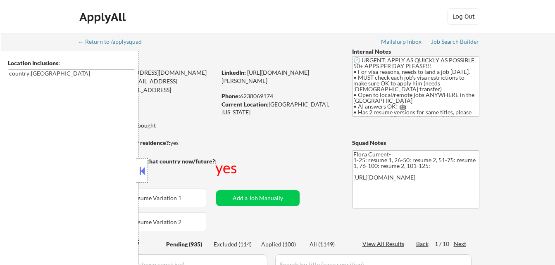
select select ""pending""
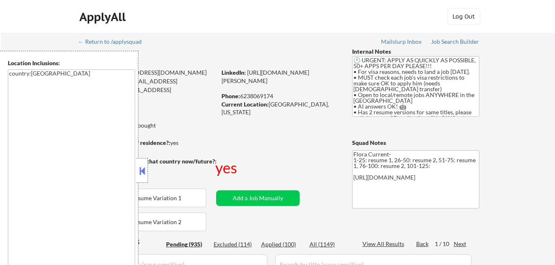
select select ""pending""
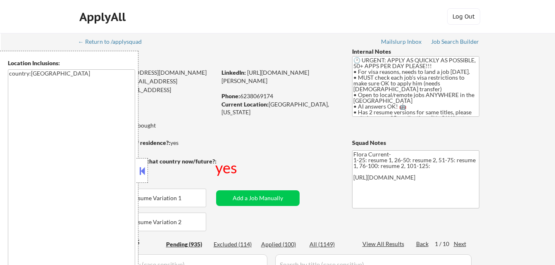
select select ""pending""
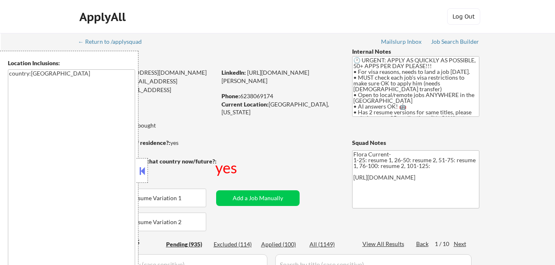
select select ""pending""
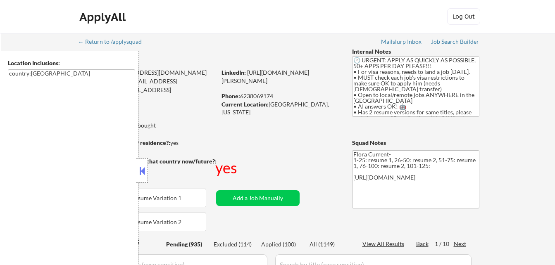
select select ""pending""
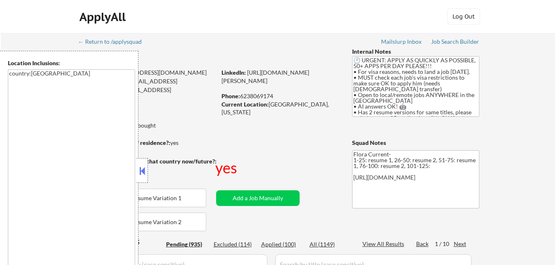
select select ""pending""
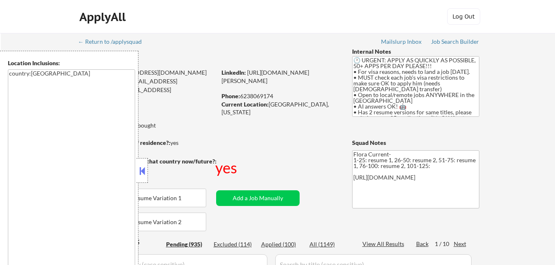
select select ""pending""
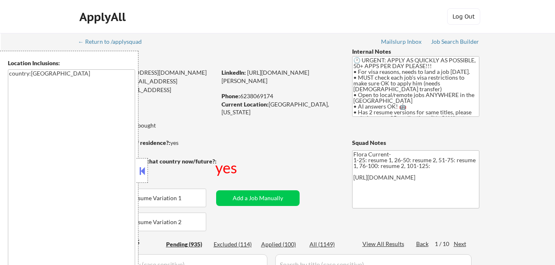
select select ""pending""
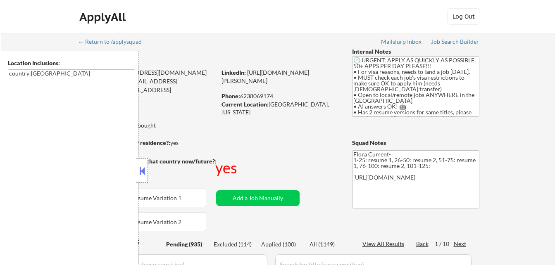
select select ""pending""
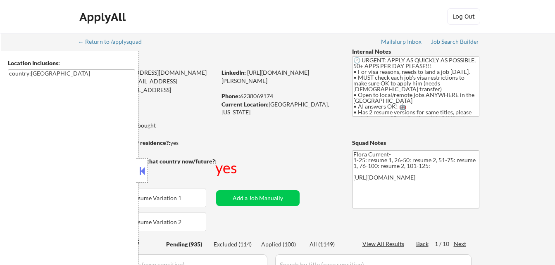
select select ""pending""
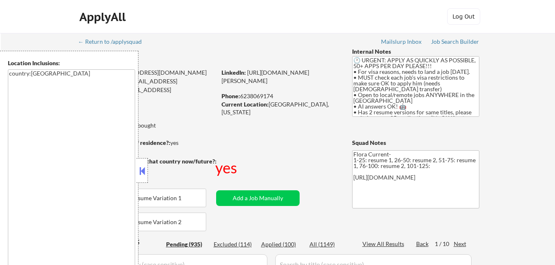
select select ""pending""
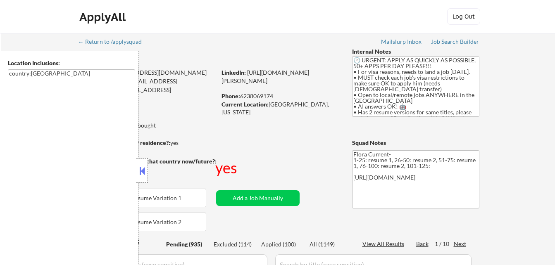
select select ""pending""
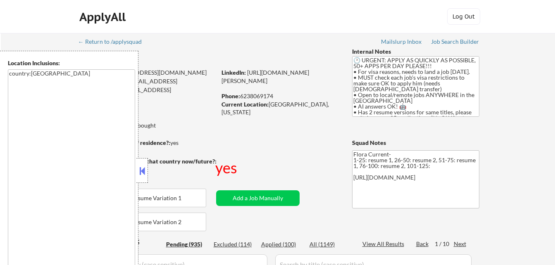
select select ""pending""
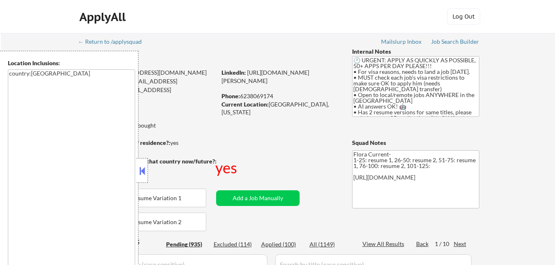
select select ""pending""
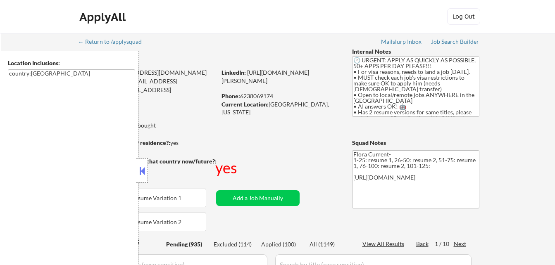
select select ""pending""
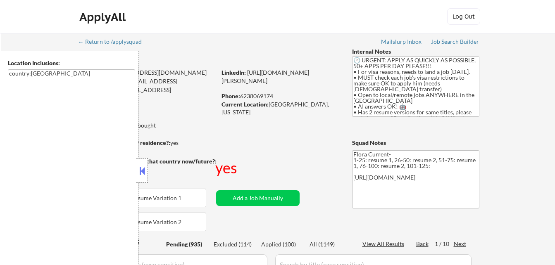
select select ""pending""
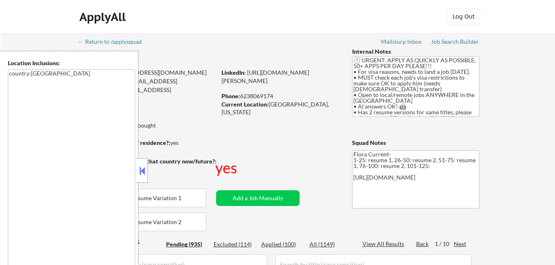
select select ""pending""
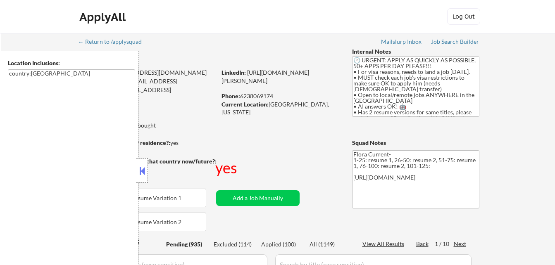
select select ""pending""
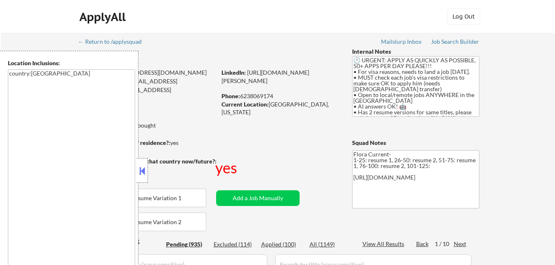
select select ""pending""
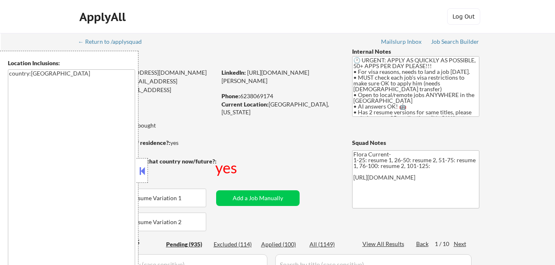
select select ""pending""
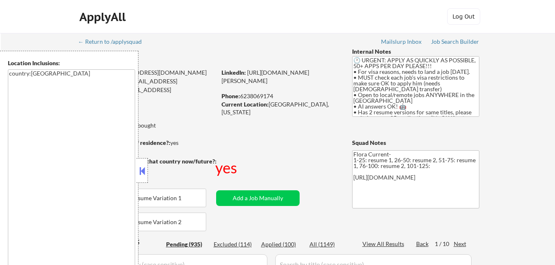
scroll to position [165, 0]
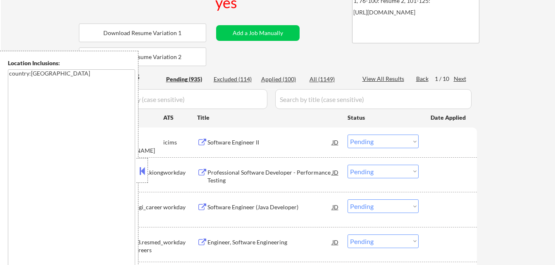
click at [146, 168] on button at bounding box center [142, 171] width 9 height 12
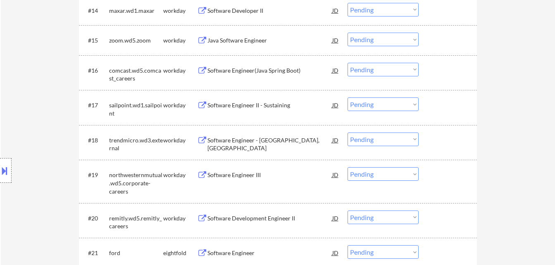
scroll to position [826, 0]
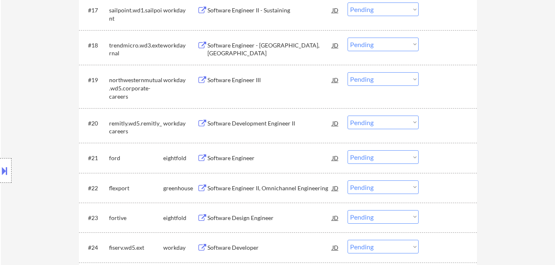
click at [227, 186] on div "Software Engineer II, Omnichannel Engineering" at bounding box center [269, 188] width 125 height 8
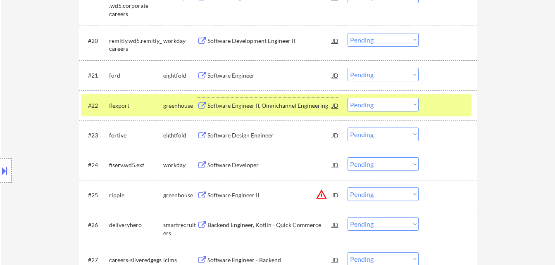
scroll to position [950, 0]
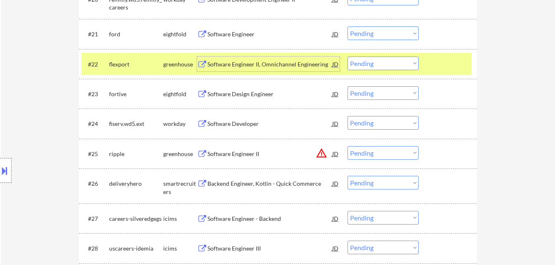
click at [246, 152] on div "Software Engineer II" at bounding box center [269, 154] width 125 height 8
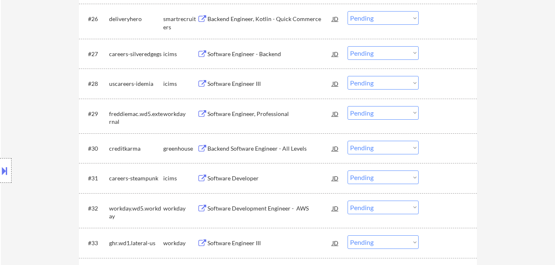
scroll to position [1116, 0]
click at [264, 145] on div "Backend Software Engineer - All Levels" at bounding box center [269, 148] width 125 height 8
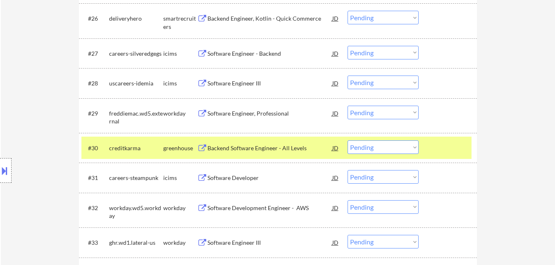
type textarea "Flora Current- 1-25: resume 1, 26-50: resume 2, 51-75: resume 1, 76-100: resume…"
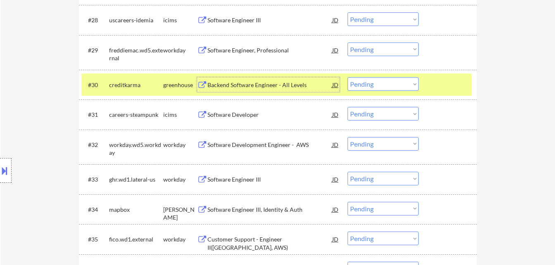
scroll to position [1240, 0]
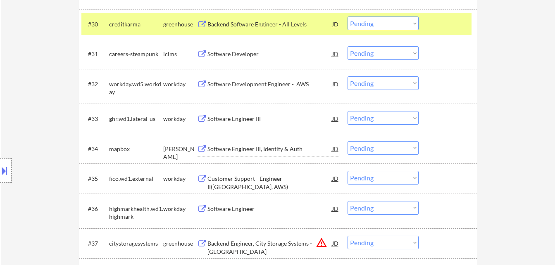
click at [274, 150] on div "Software Engineer III, Identity & Auth" at bounding box center [269, 149] width 125 height 8
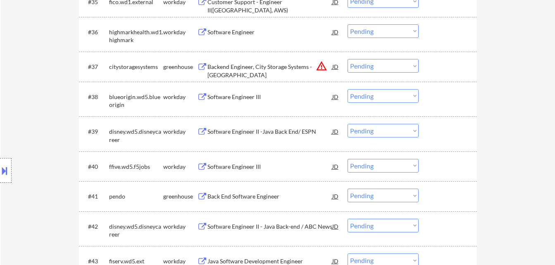
scroll to position [1446, 0]
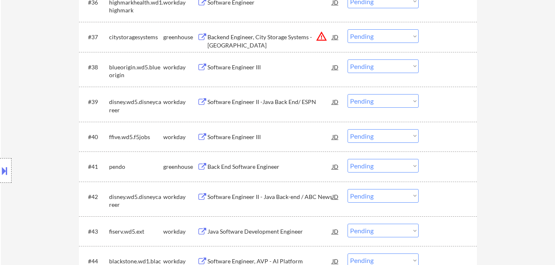
click at [267, 164] on div "Back End Software Engineer" at bounding box center [269, 167] width 125 height 8
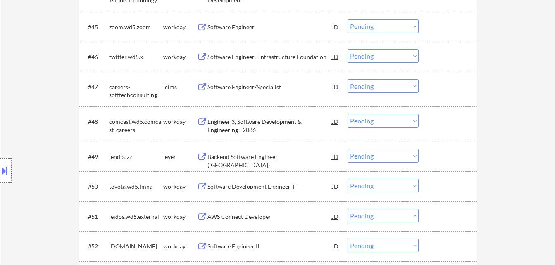
scroll to position [1736, 0]
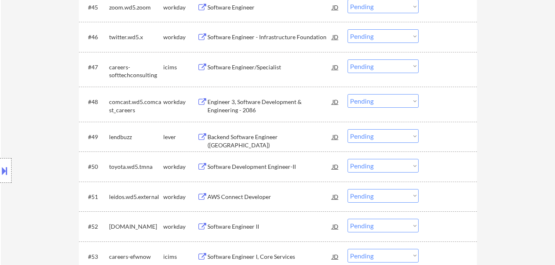
click at [241, 135] on div "Backend Software Engineer ([GEOGRAPHIC_DATA])" at bounding box center [269, 141] width 125 height 16
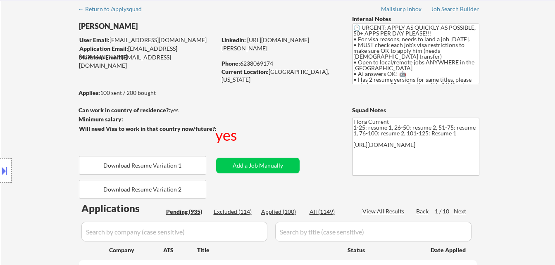
scroll to position [41, 0]
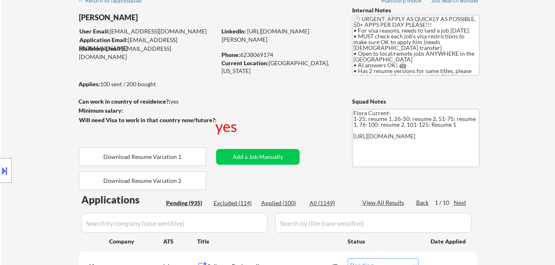
click at [243, 203] on div "Excluded (114)" at bounding box center [234, 203] width 41 height 8
select select ""excluded__other_""
select select ""excluded__expired_""
select select ""excluded__bad_match_""
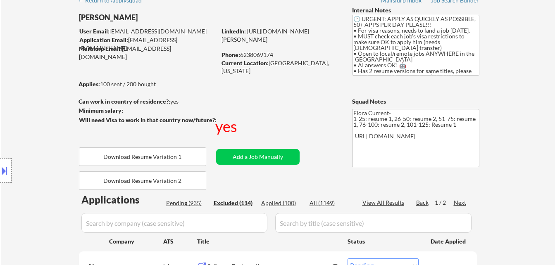
select select ""excluded__bad_match_""
select select ""excluded__expired_""
select select ""excluded__bad_match_""
select select ""excluded__blocklist_""
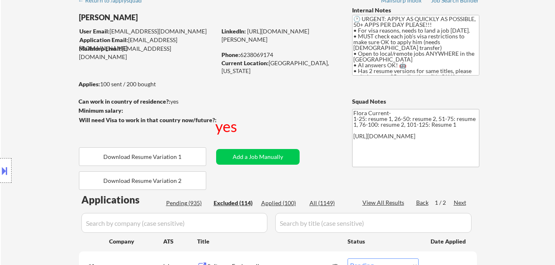
select select ""excluded__bad_match_""
select select ""excluded__blocklist_""
select select ""excluded__expired_""
select select ""excluded__bad_match_""
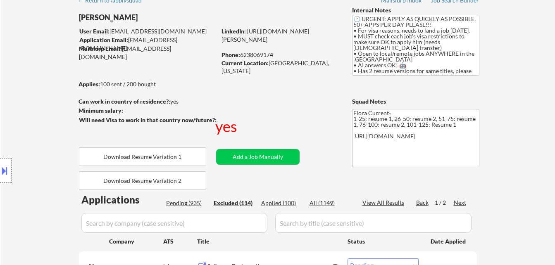
select select ""excluded__expired_""
select select ""excluded__bad_match_""
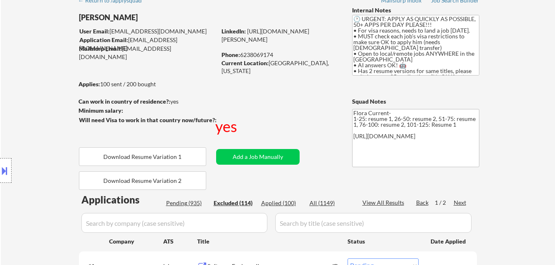
select select ""excluded__expired_""
select select ""excluded__bad_match_""
select select ""excluded__expired_""
select select ""excluded__bad_match_""
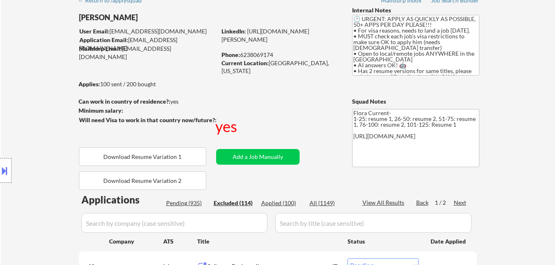
select select ""excluded__expired_""
select select ""excluded__other_""
select select ""excluded__expired_""
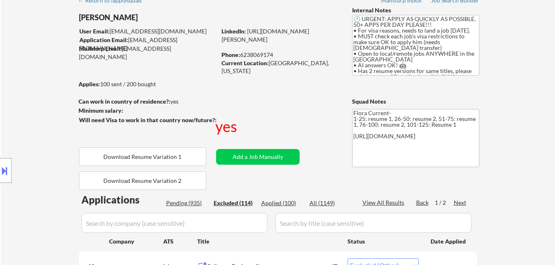
select select ""excluded__bad_match_""
select select ""excluded__expired_""
select select ""excluded__bad_match_""
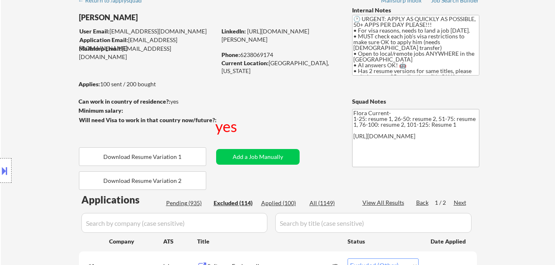
select select ""excluded__bad_match_""
select select ""excluded__expired_""
select select ""excluded__bad_match_""
select select ""excluded__other_""
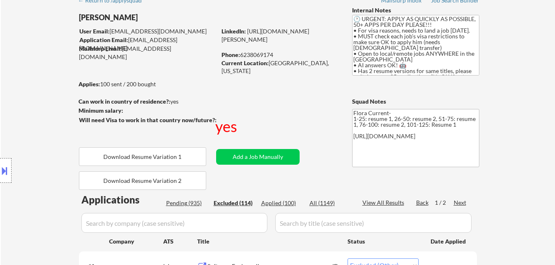
select select ""excluded__bad_match_""
select select ""excluded__other_""
select select ""excluded__bad_match_""
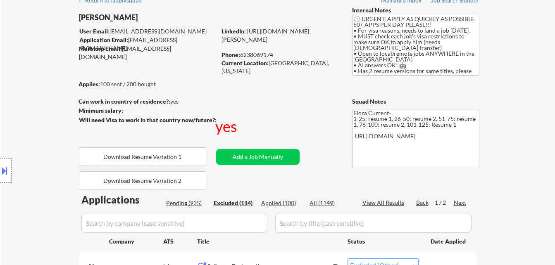
select select ""excluded__expired_""
select select ""excluded__bad_match_""
select select ""excluded__expired_""
select select ""excluded__blocklist_""
select select ""excluded__expired_""
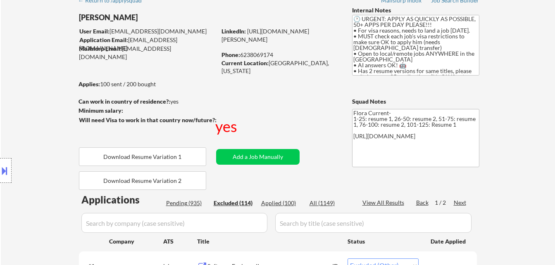
select select ""excluded__expired_""
select select ""excluded__other_""
select select ""excluded__expired_""
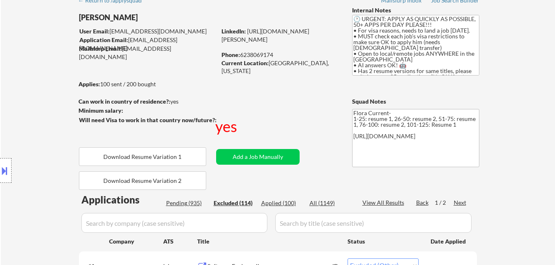
select select ""excluded__expired_""
select select ""excluded__bad_match_""
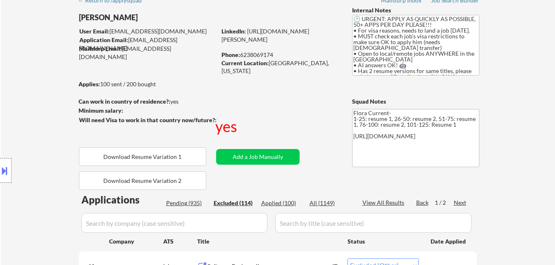
select select ""excluded__expired_""
select select ""excluded__bad_match_""
select select ""excluded__blocklist_""
select select ""excluded__expired_""
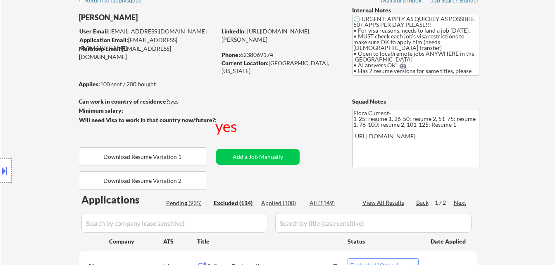
select select ""excluded__bad_match_""
select select ""excluded__expired_""
select select ""excluded__other_""
select select ""excluded__expired_""
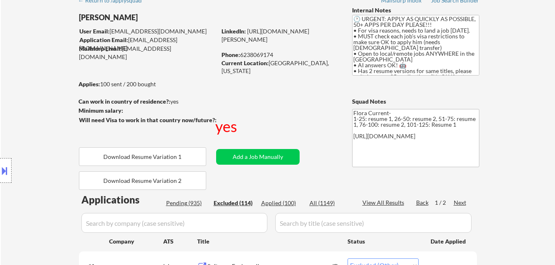
select select ""excluded__bad_match_""
select select ""excluded__expired_""
select select ""excluded__bad_match_""
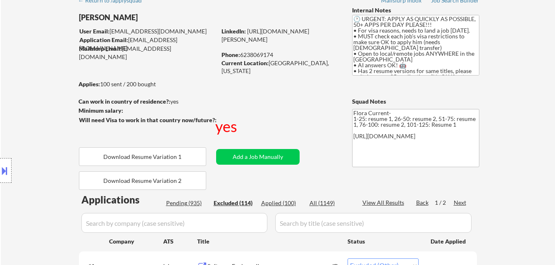
select select ""excluded__blocklist_""
select select ""excluded__bad_match_""
select select ""excluded__other_""
select select ""excluded__blocklist_""
select select ""excluded__expired_""
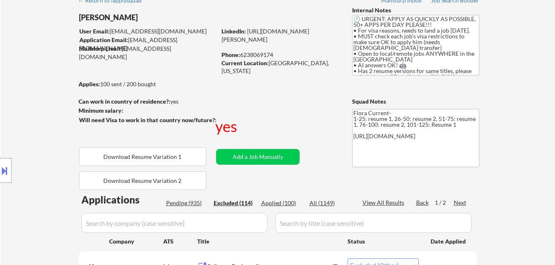
select select ""excluded__bad_match_""
select select ""excluded__expired_""
select select ""excluded__blocklist_""
select select ""excluded__bad_match_""
select select ""excluded__expired_""
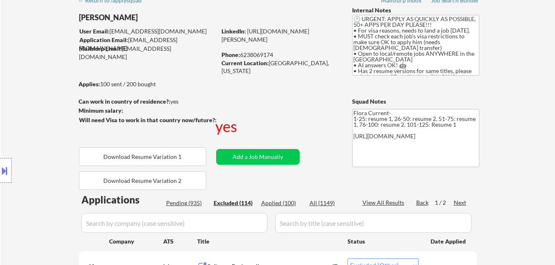
select select ""excluded__expired_""
select select ""excluded__bad_match_""
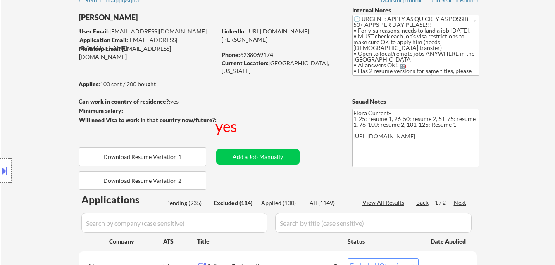
select select ""excluded__other_""
select select ""excluded__expired_""
select select ""excluded__other_""
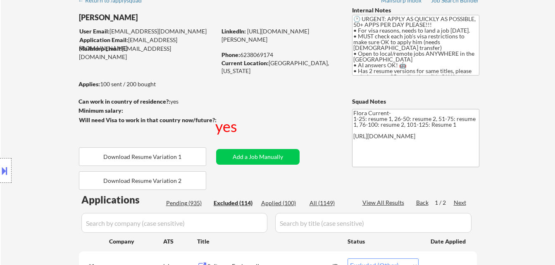
select select ""excluded__bad_match_""
select select ""excluded__expired_""
select select ""excluded__other_""
select select ""excluded__bad_match_""
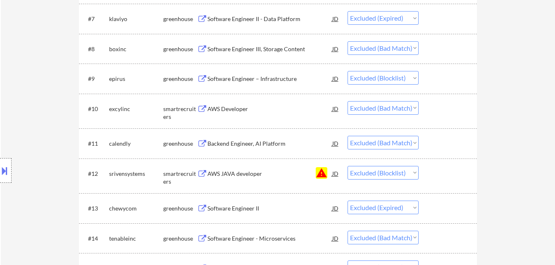
scroll to position [496, 0]
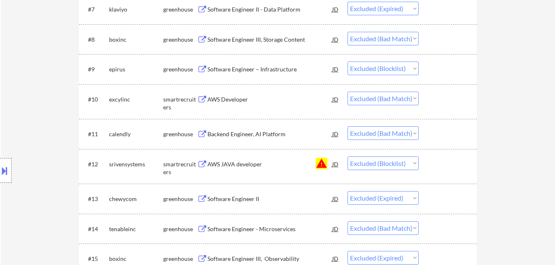
click at [281, 69] on div "Software Engineer – Infrastructure" at bounding box center [269, 69] width 125 height 8
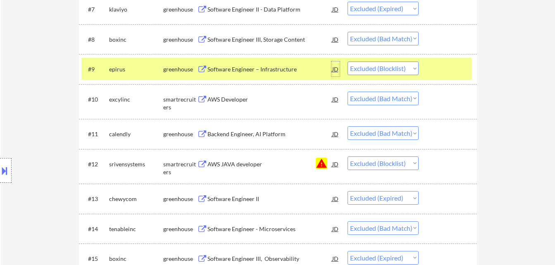
click at [336, 67] on div "JD" at bounding box center [335, 69] width 8 height 15
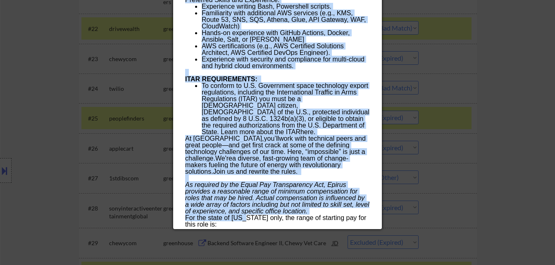
scroll to position [1033, 0]
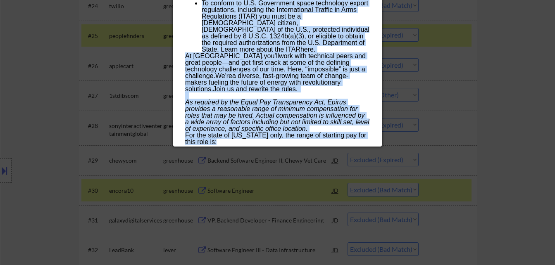
drag, startPoint x: 186, startPoint y: 36, endPoint x: 281, endPoint y: 135, distance: 137.7
drag, startPoint x: 281, startPoint y: 135, endPoint x: 260, endPoint y: 47, distance: 90.4
copy div "Loremips Dolorsit – Ametconsectetu adipis Elitsedd, EI TE Incididu Utlab ✅: Etd…"
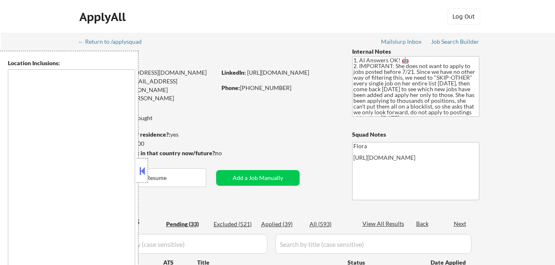
type textarea "remote"
select select ""pending""
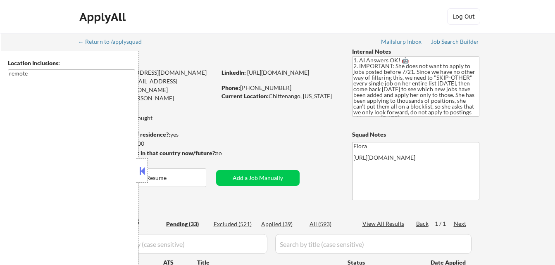
select select ""pending""
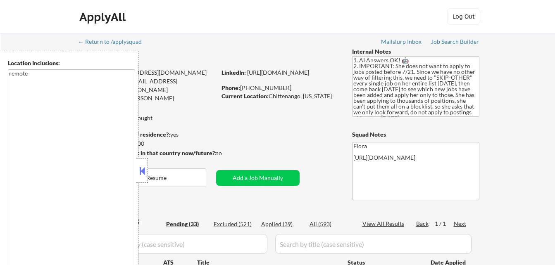
select select ""pending""
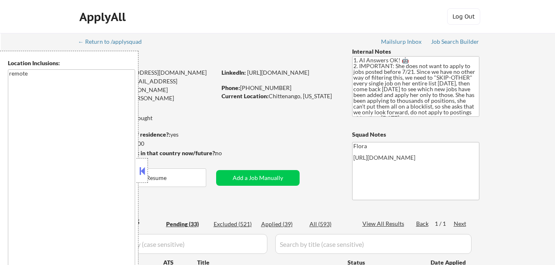
select select ""pending""
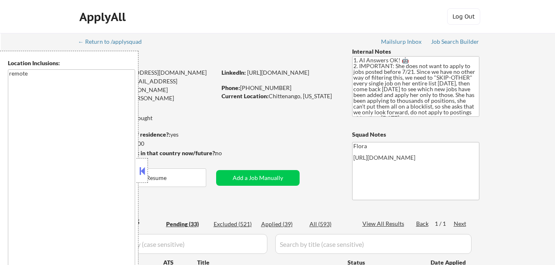
select select ""pending""
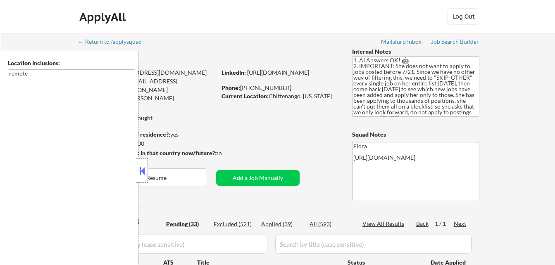
select select ""pending""
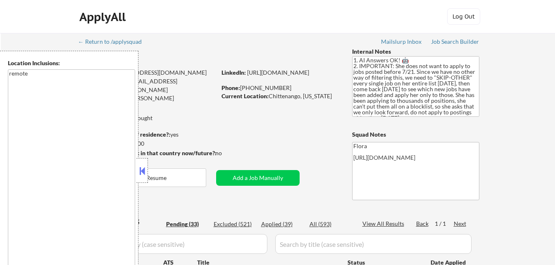
select select ""pending""
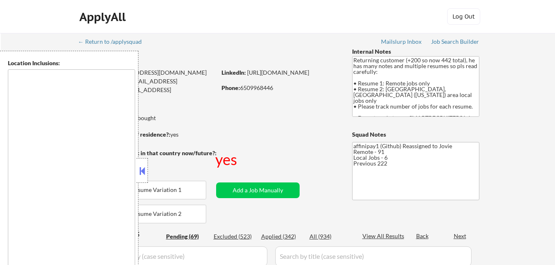
type textarea "Raleigh, NC Cary, NC Morrisville, NC Apex, NC Garner, NC Wake Forest, NC Holly …"
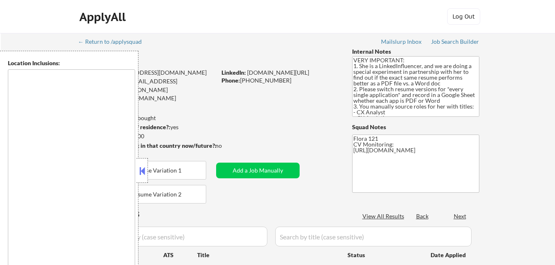
type textarea "Portland, OR Beaverton, OR Lake Oswego, OR Tigard, OR Milwaukie, OR Gresham, OR…"
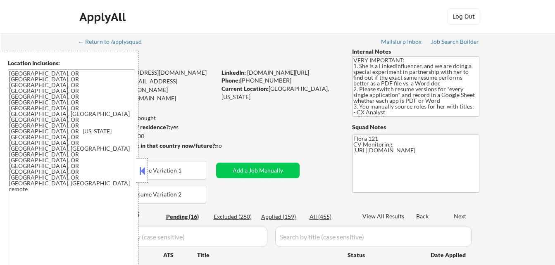
select select ""pending""
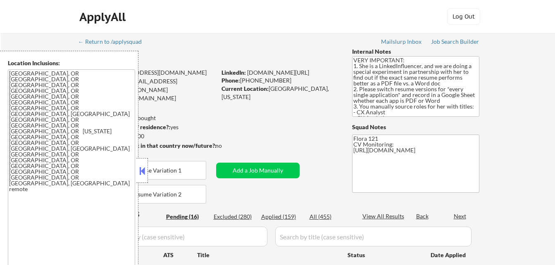
select select ""pending""
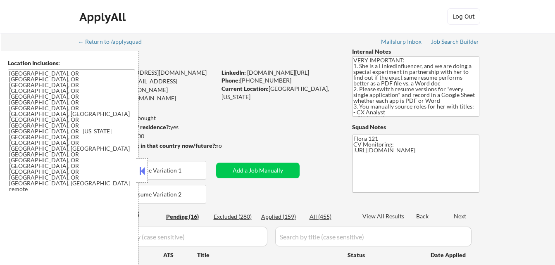
select select ""pending""
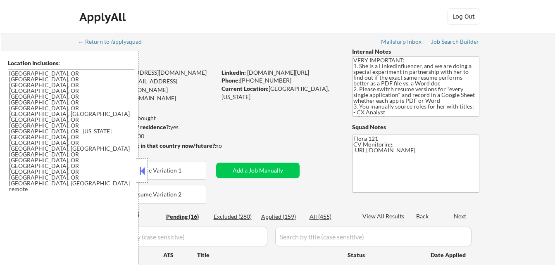
select select ""pending""
